Goal: Transaction & Acquisition: Purchase product/service

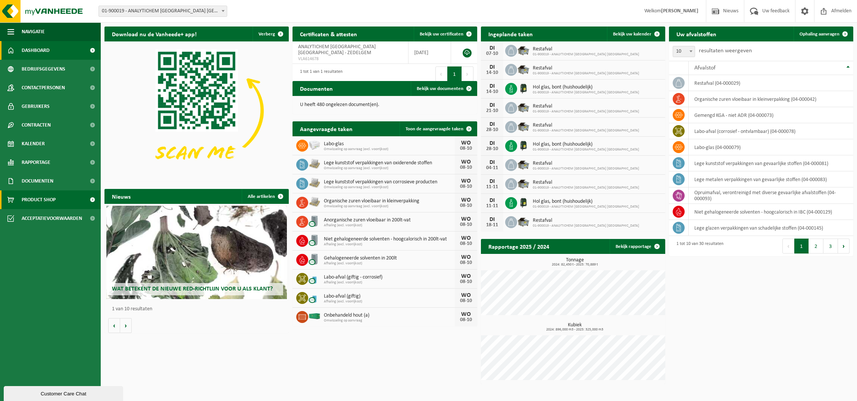
click at [32, 201] on span "Product Shop" at bounding box center [39, 199] width 34 height 19
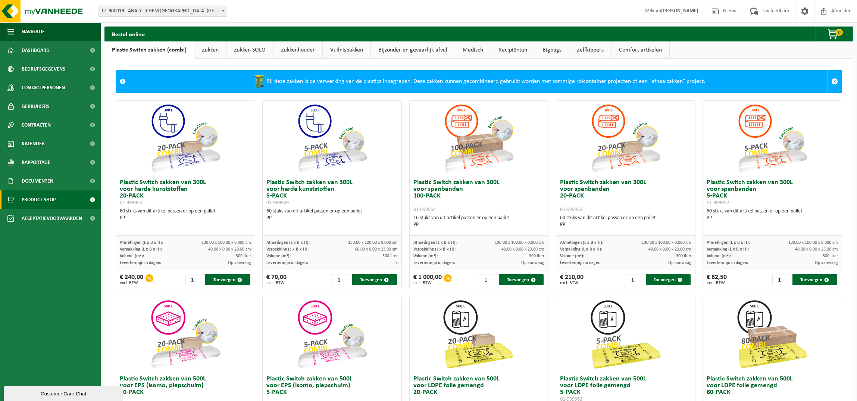
click at [215, 51] on link "Zakken" at bounding box center [210, 49] width 32 height 17
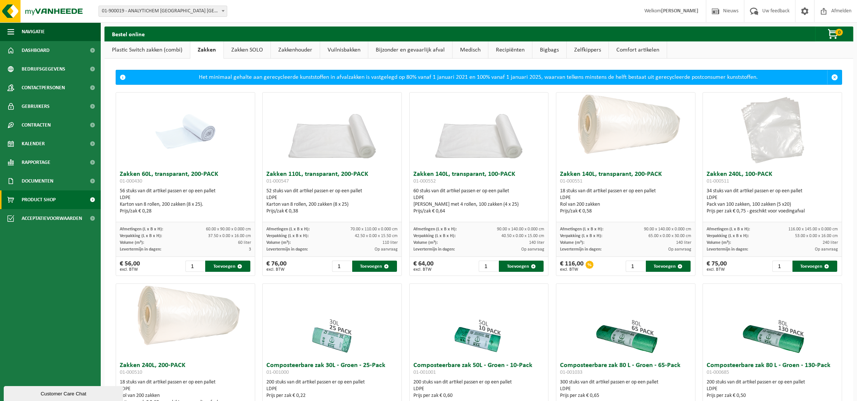
click at [258, 50] on link "Zakken SOLO" at bounding box center [247, 49] width 47 height 17
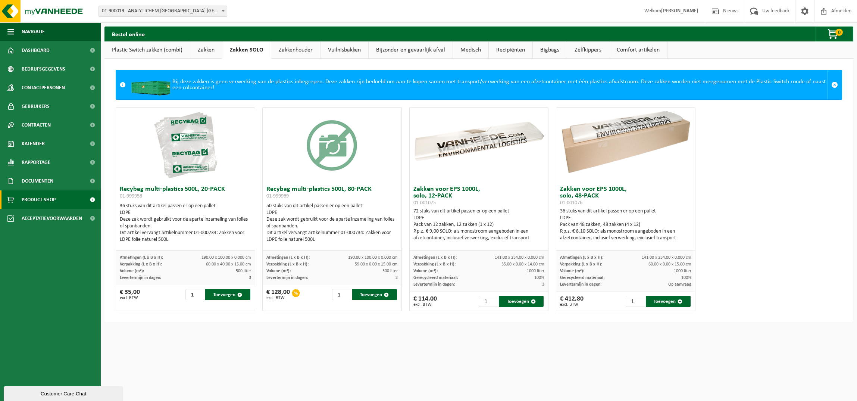
click at [213, 50] on link "Zakken" at bounding box center [206, 49] width 32 height 17
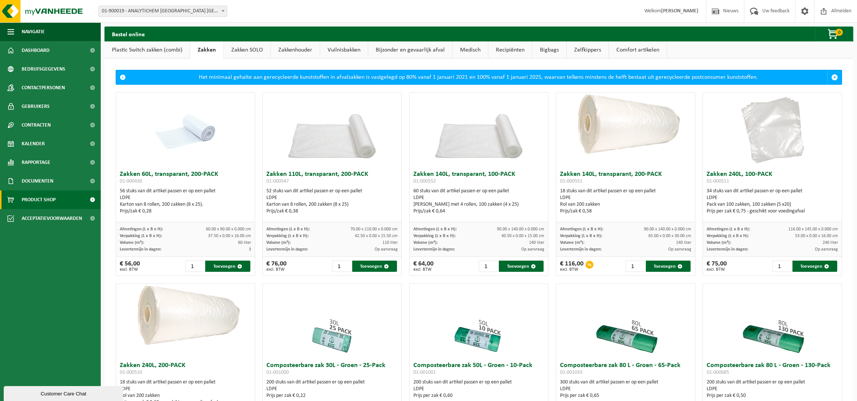
click at [155, 51] on link "Plastic Switch zakken (combi)" at bounding box center [146, 49] width 85 height 17
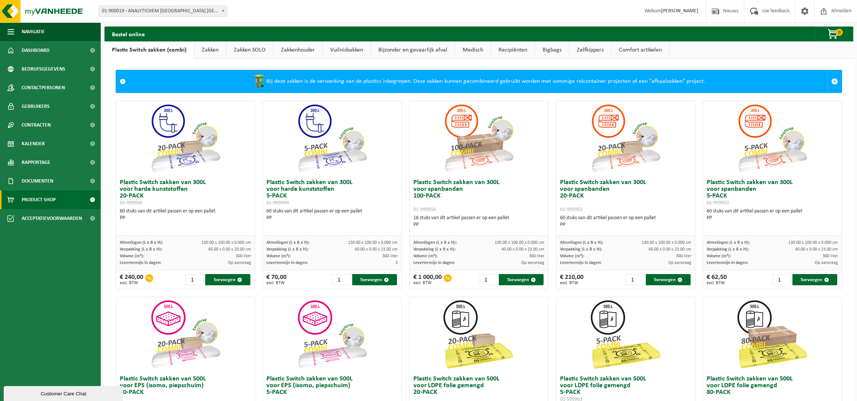
click at [246, 48] on link "Zakken SOLO" at bounding box center [249, 49] width 47 height 17
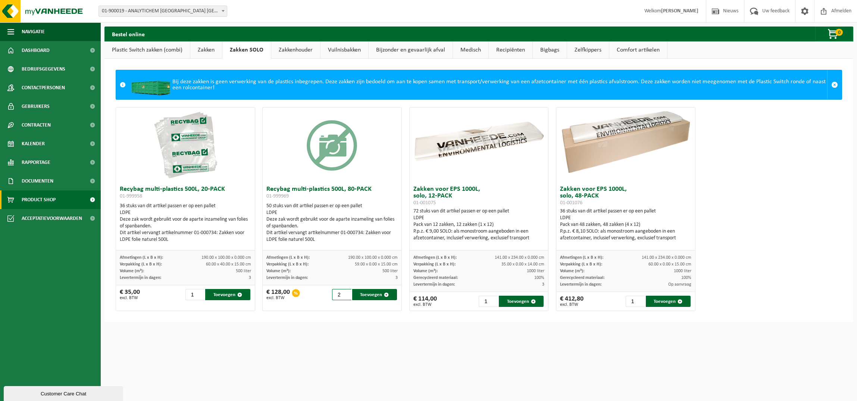
click at [347, 292] on input "2" at bounding box center [341, 294] width 19 height 11
click at [347, 292] on input "3" at bounding box center [341, 294] width 19 height 11
click at [347, 297] on input "2" at bounding box center [341, 294] width 19 height 11
click at [346, 293] on input "3" at bounding box center [341, 294] width 19 height 11
click at [365, 294] on button "Toevoegen" at bounding box center [374, 294] width 45 height 11
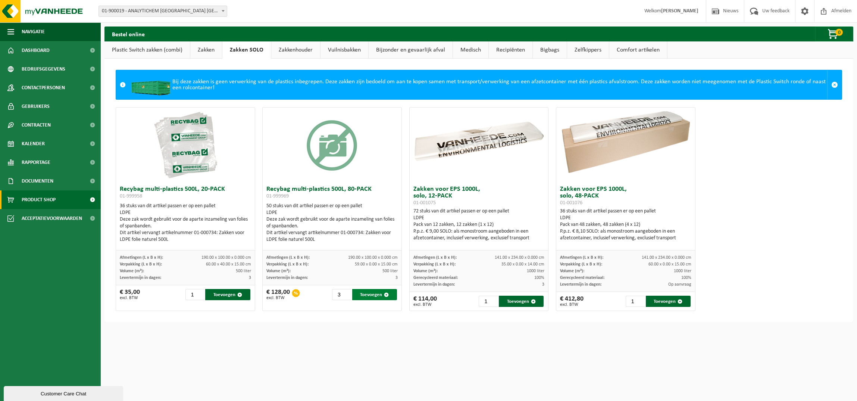
type input "1"
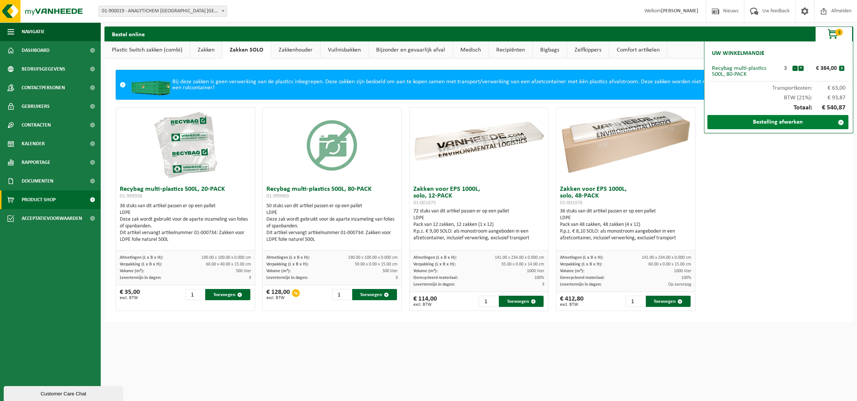
click at [784, 122] on link "Bestelling afwerken" at bounding box center [777, 122] width 141 height 14
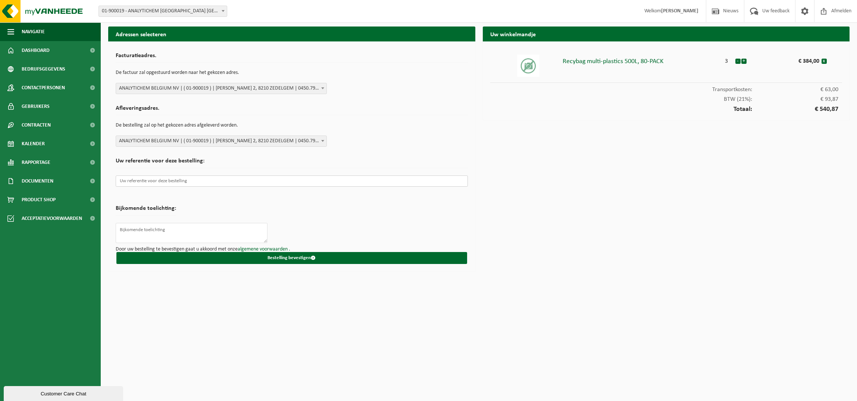
click at [185, 181] on input "text" at bounding box center [292, 180] width 352 height 11
paste input "4500003426"
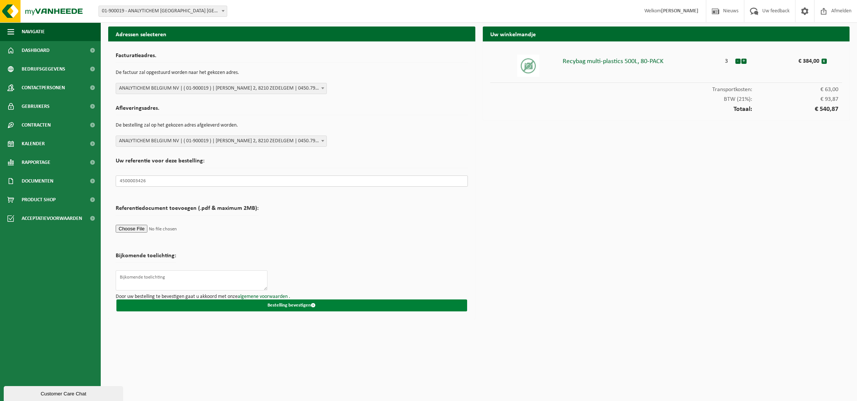
type input "4500003426"
click at [312, 303] on span "submit" at bounding box center [313, 305] width 5 height 5
